Goal: Task Accomplishment & Management: Manage account settings

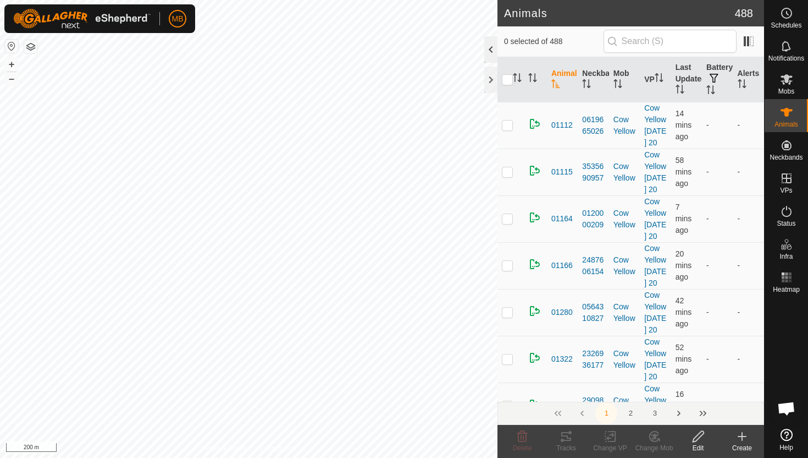
click at [487, 49] on div at bounding box center [490, 49] width 13 height 26
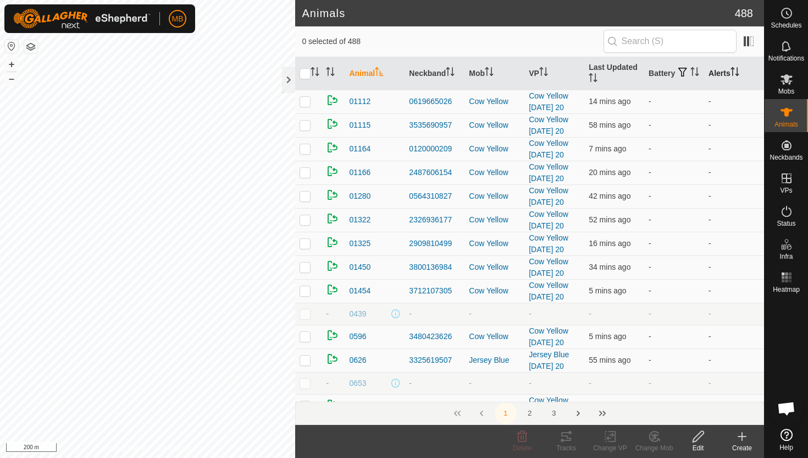
click at [737, 70] on icon "Activate to sort" at bounding box center [735, 71] width 9 height 9
click at [737, 70] on icon "Activate to sort" at bounding box center [735, 71] width 8 height 9
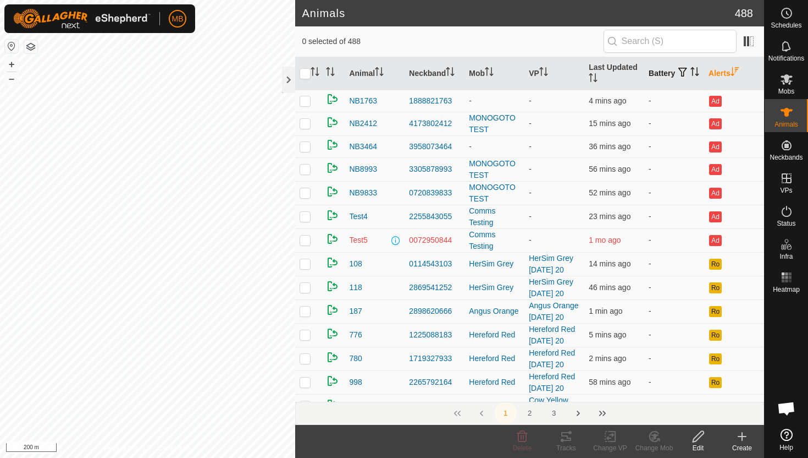
click at [691, 76] on icon "Activate to sort" at bounding box center [695, 71] width 9 height 9
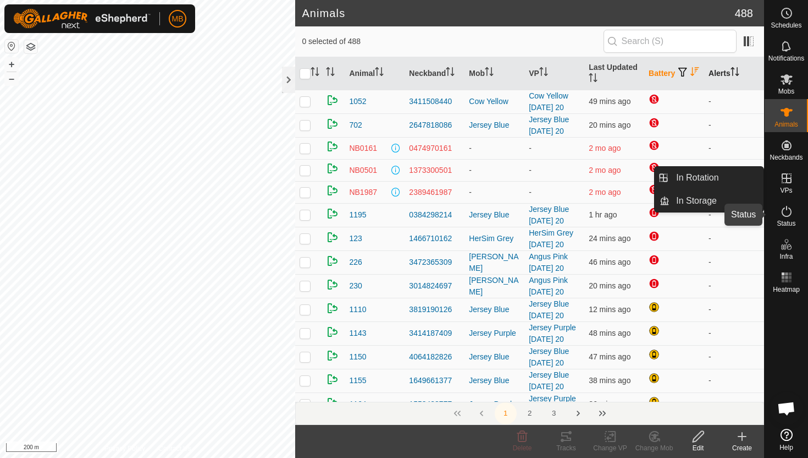
click at [786, 213] on icon at bounding box center [786, 211] width 13 height 13
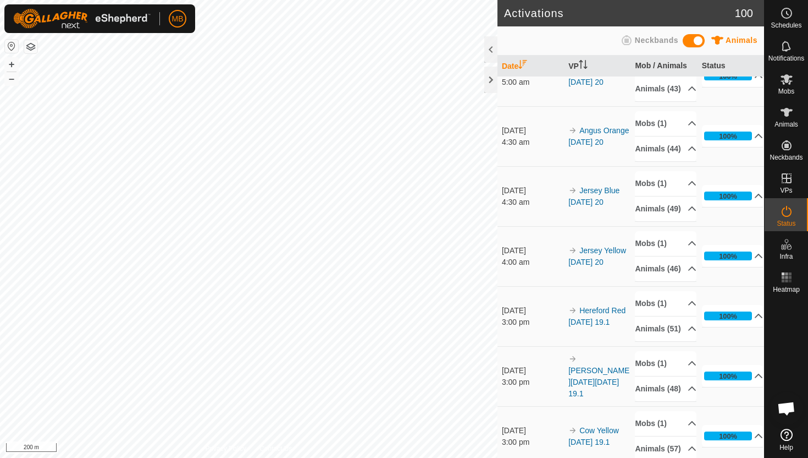
scroll to position [394, 0]
